Goal: Navigation & Orientation: Go to known website

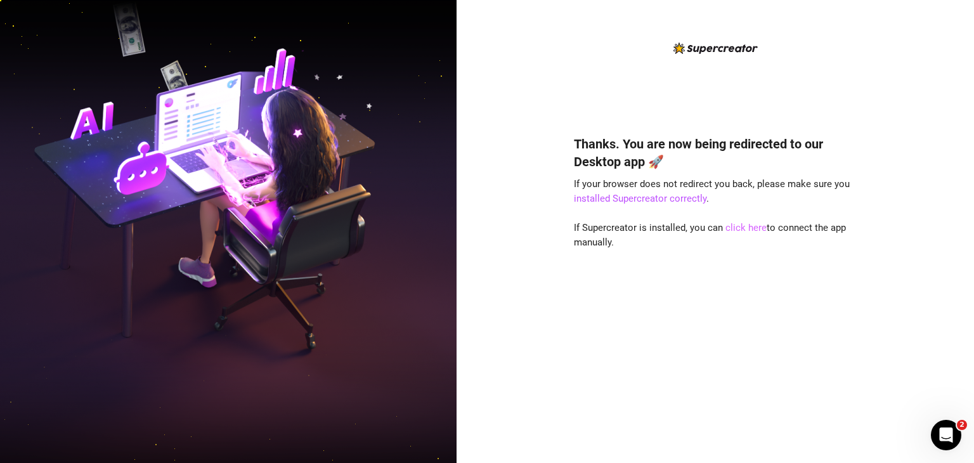
click at [743, 231] on link "click here" at bounding box center [745, 227] width 41 height 11
